Goal: Task Accomplishment & Management: Use online tool/utility

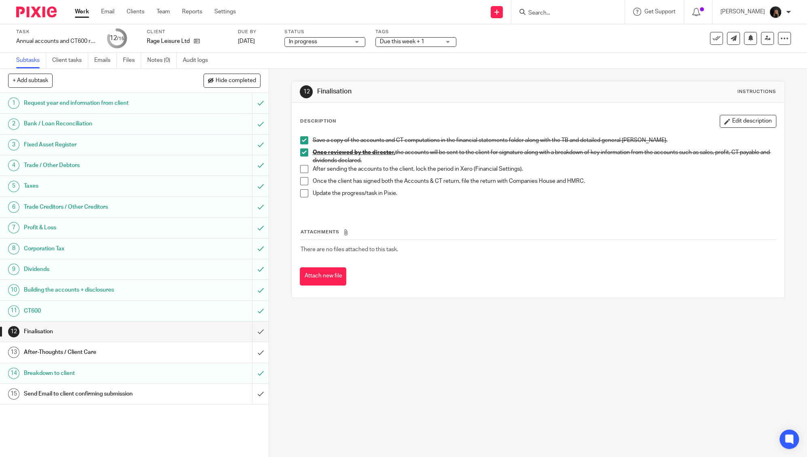
click at [82, 12] on link "Work" at bounding box center [82, 12] width 14 height 8
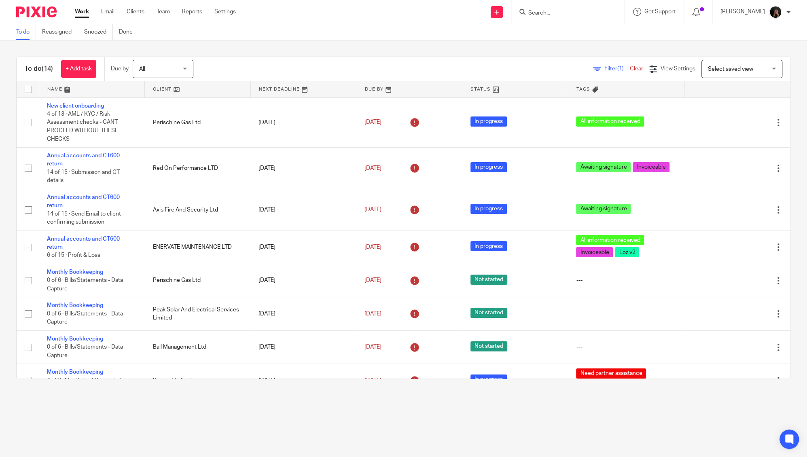
click at [74, 10] on div "Work Email Clients Team Reports Settings Work Email Clients Team Reports Settin…" at bounding box center [157, 12] width 181 height 24
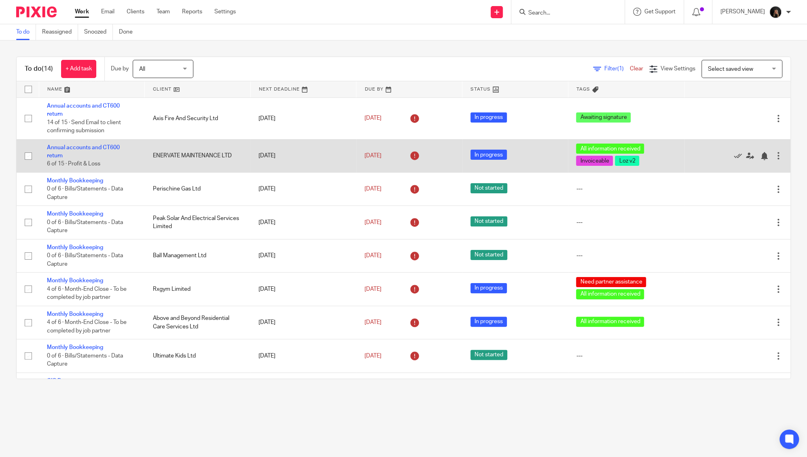
scroll to position [228, 0]
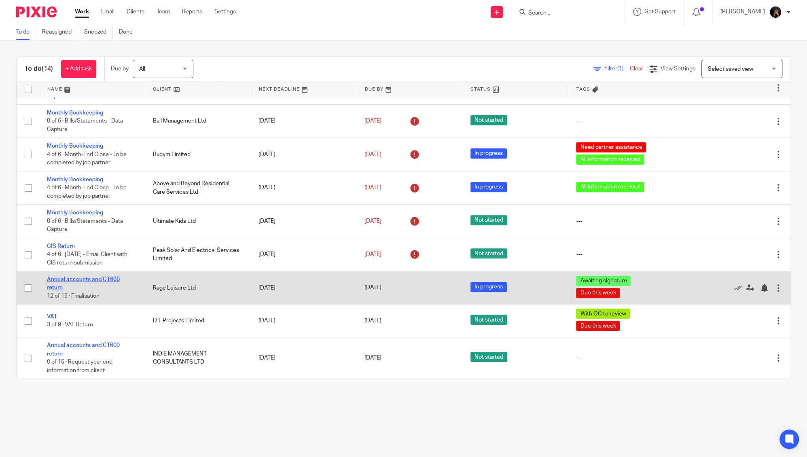
click at [109, 277] on link "Annual accounts and CT600 return" at bounding box center [83, 284] width 73 height 14
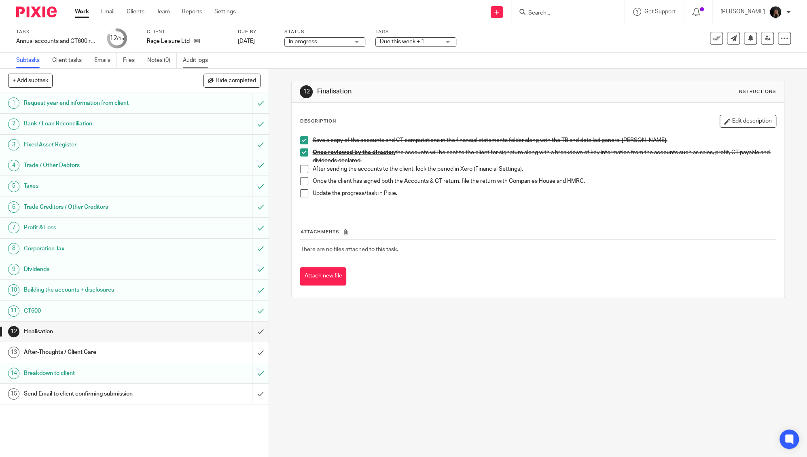
click at [197, 55] on link "Audit logs" at bounding box center [198, 61] width 31 height 16
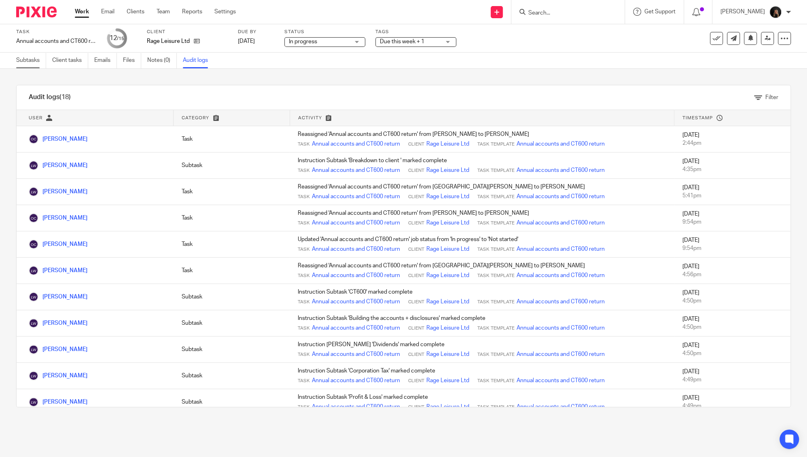
click at [36, 61] on link "Subtasks" at bounding box center [31, 61] width 30 height 16
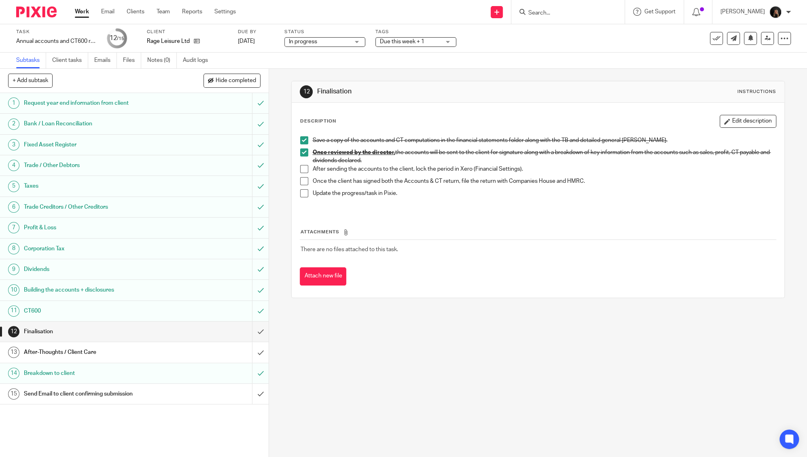
click at [40, 12] on img at bounding box center [36, 11] width 40 height 11
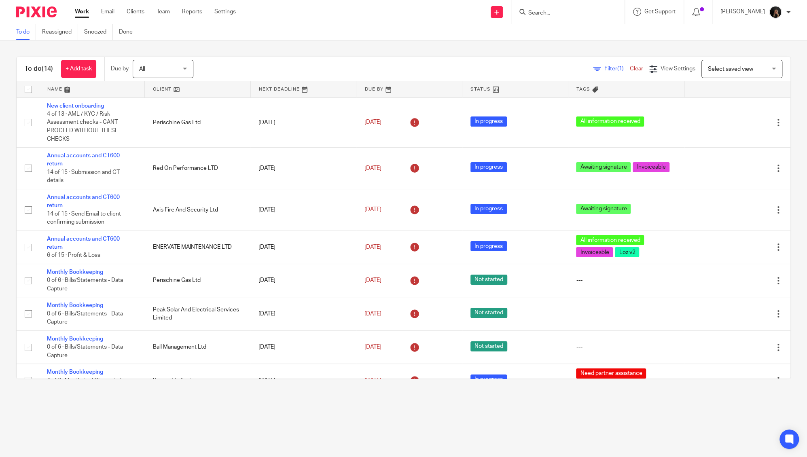
click at [577, 15] on input "Search" at bounding box center [564, 13] width 73 height 7
type input "m"
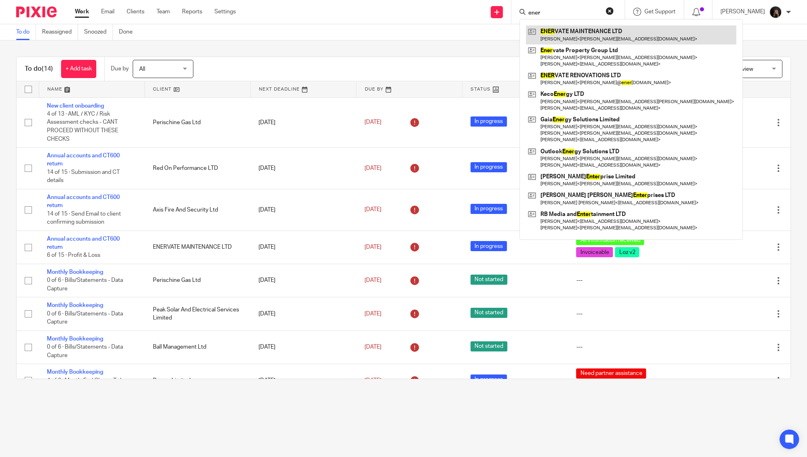
type input "ener"
click at [586, 40] on link at bounding box center [631, 34] width 210 height 19
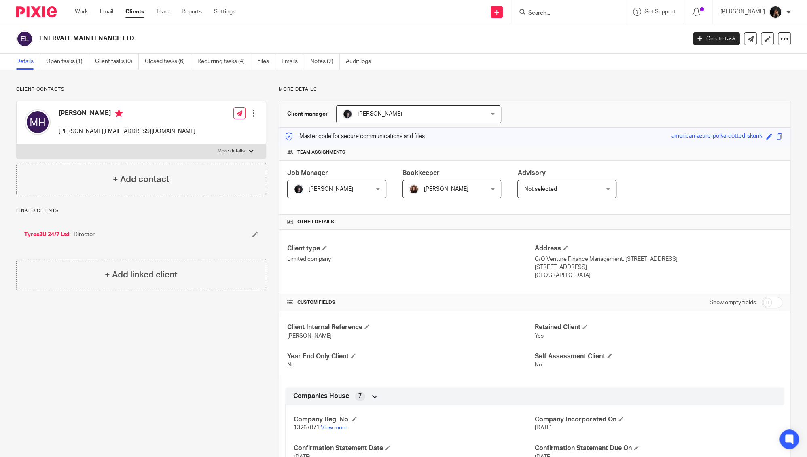
drag, startPoint x: 337, startPoint y: 168, endPoint x: 249, endPoint y: 256, distance: 124.8
